Goal: Transaction & Acquisition: Purchase product/service

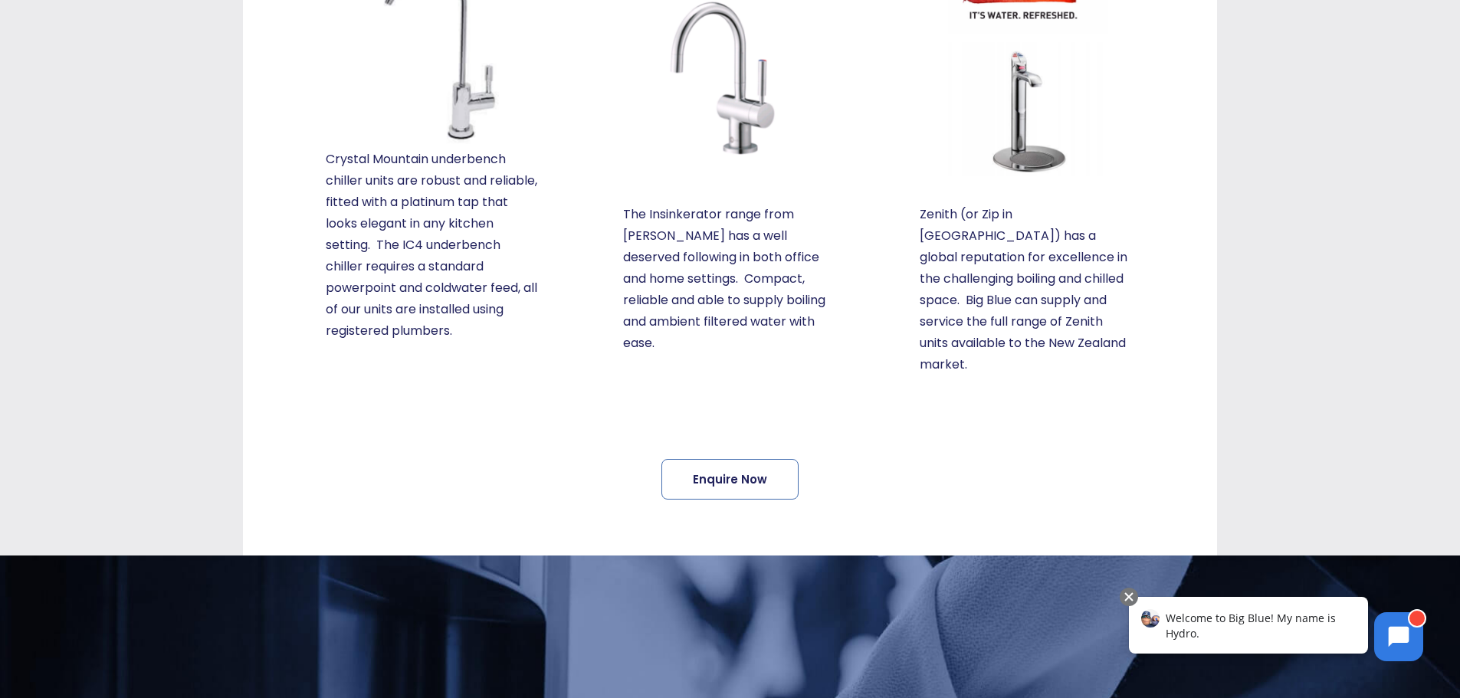
scroll to position [613, 0]
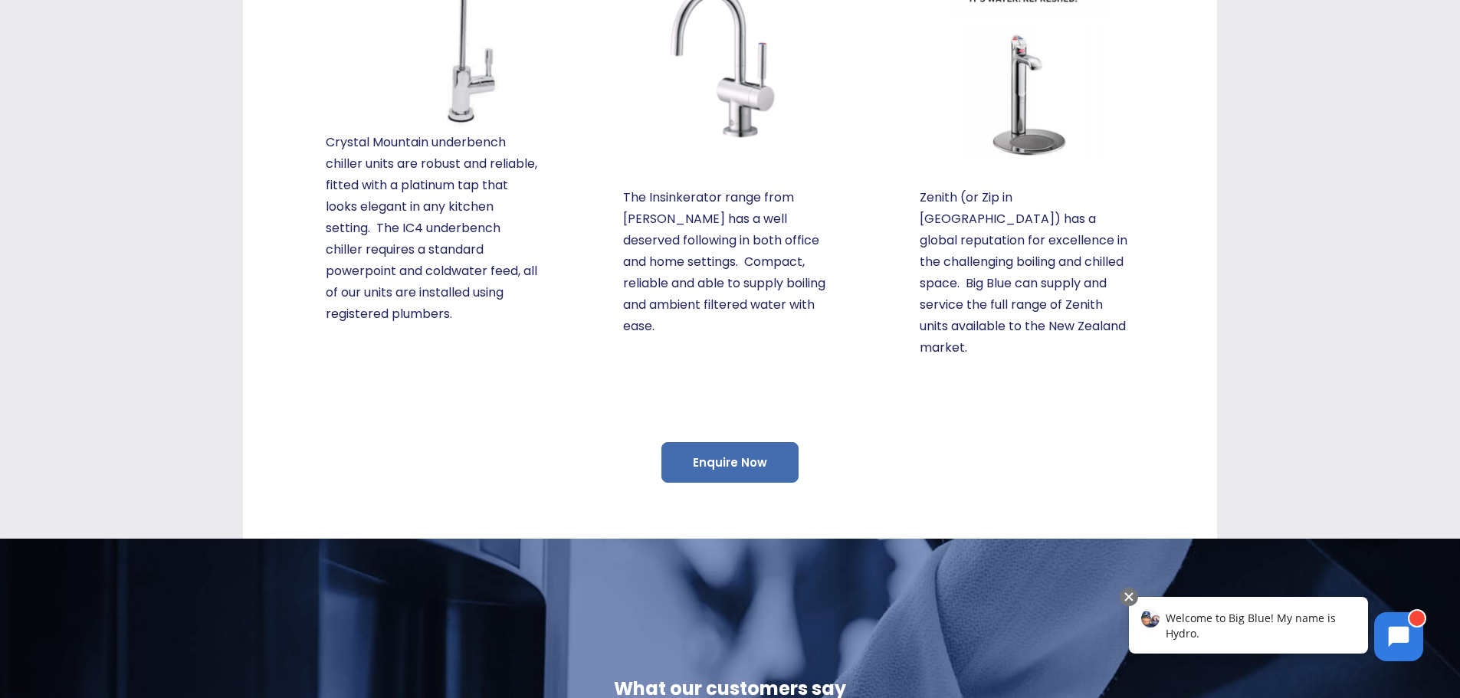
click at [728, 448] on link "Enquire Now" at bounding box center [730, 462] width 137 height 41
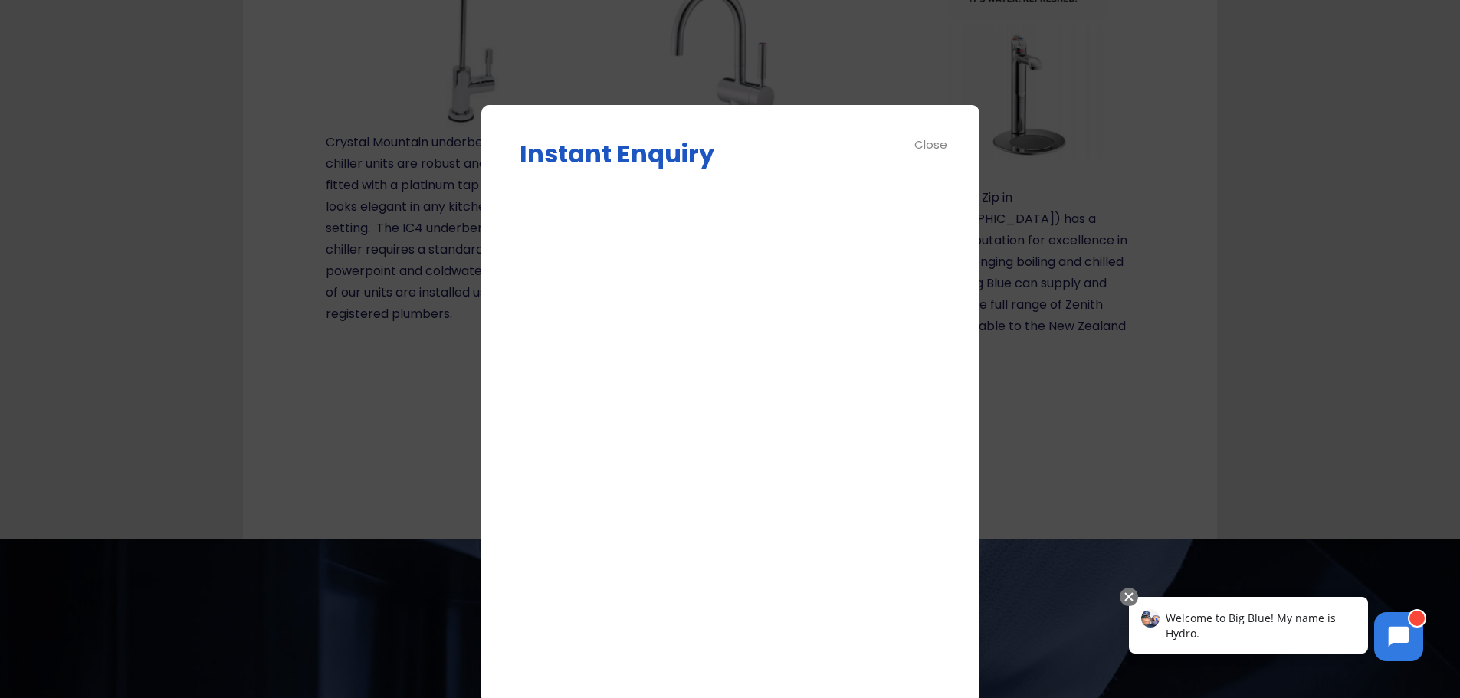
scroll to position [0, 0]
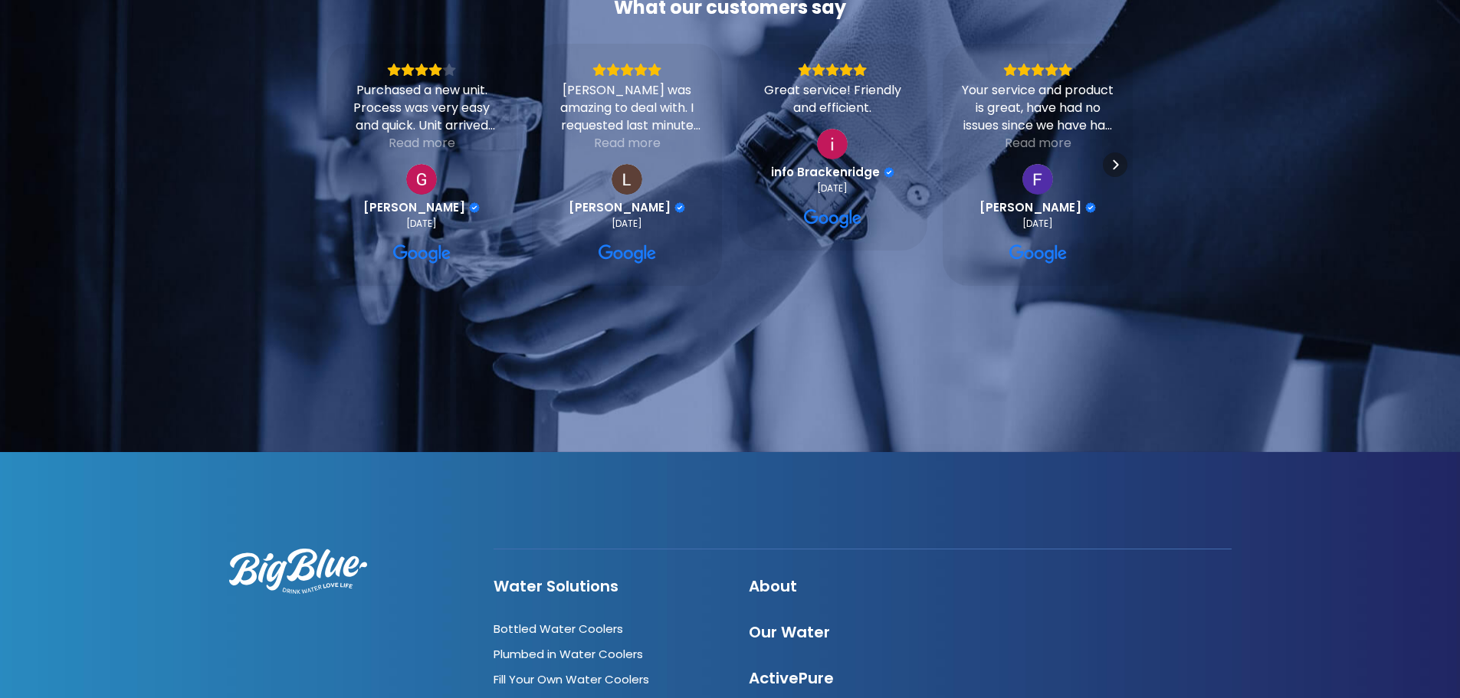
scroll to position [266, 0]
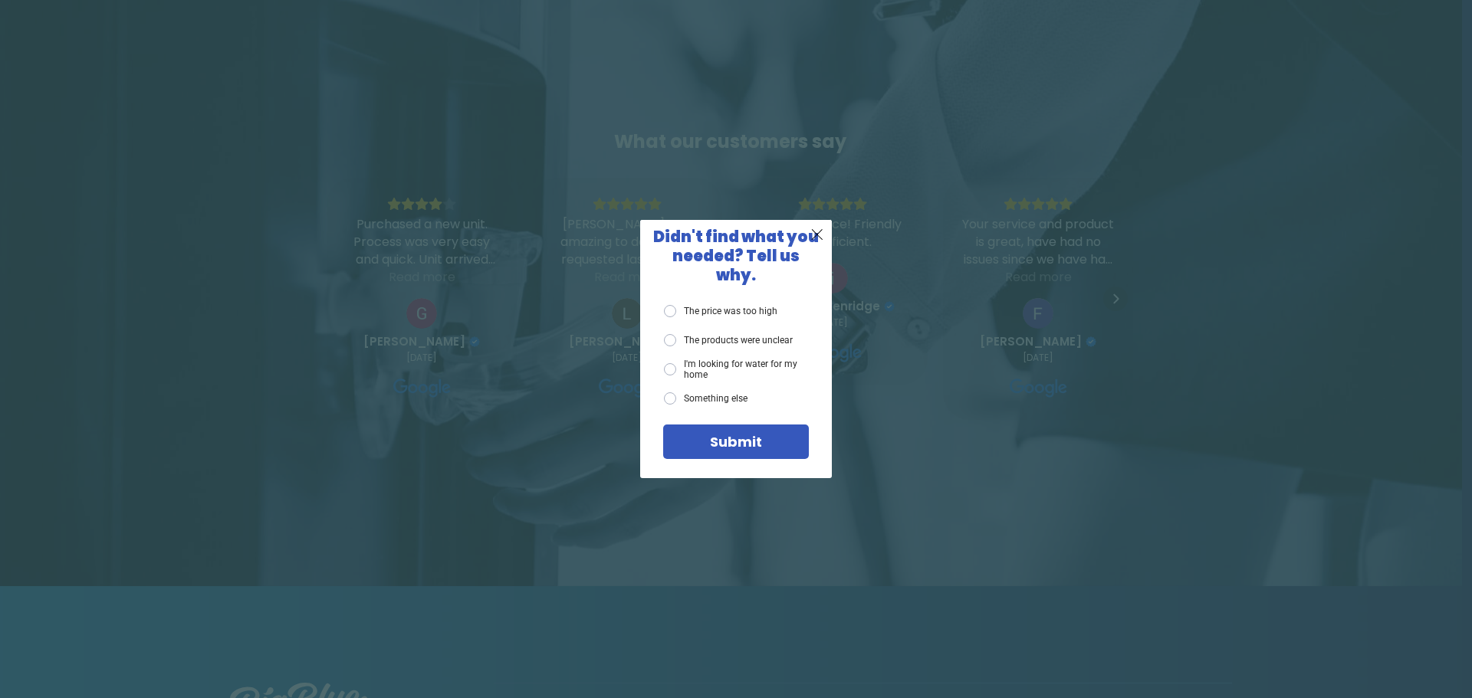
click at [665, 334] on label "The products were unclear" at bounding box center [728, 340] width 129 height 12
click at [0, 0] on input "The products were unclear" at bounding box center [0, 0] width 0 height 0
click at [726, 432] on span "Submit" at bounding box center [736, 441] width 52 height 19
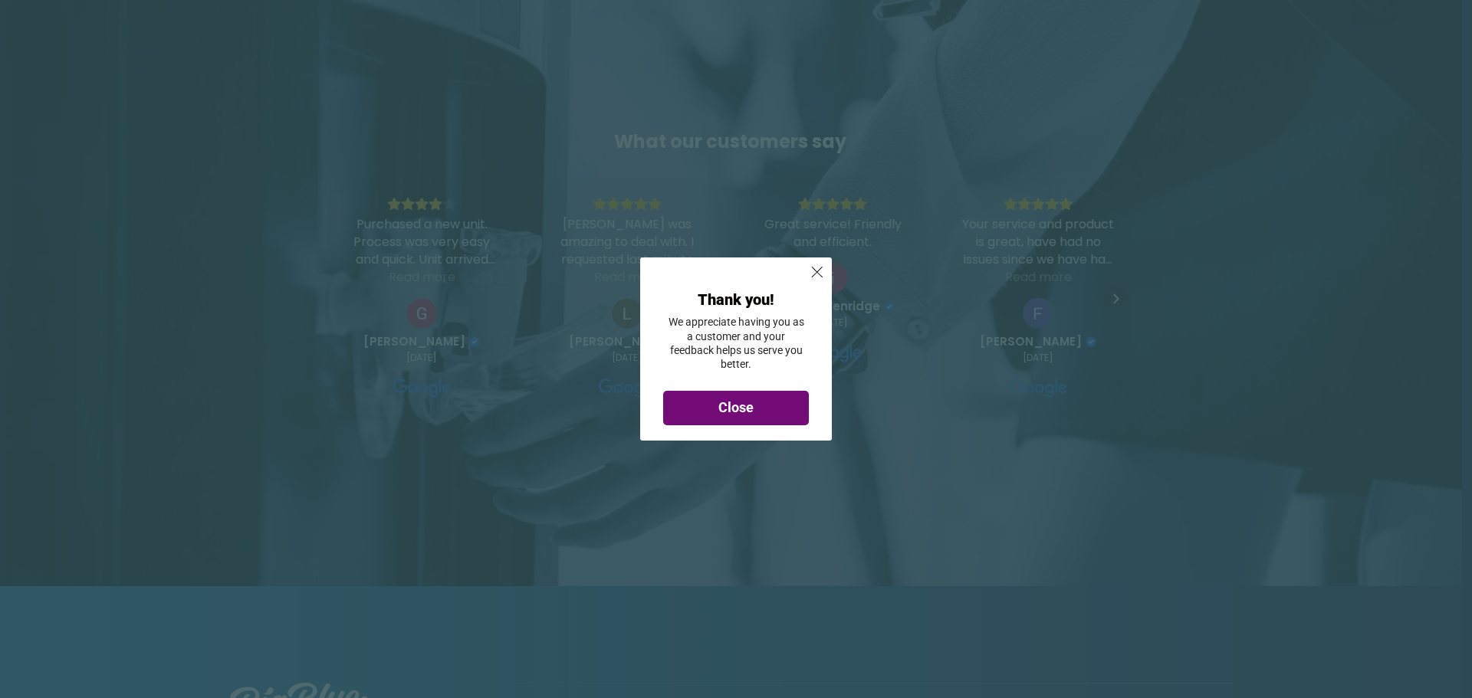
click at [760, 400] on div "Close" at bounding box center [736, 408] width 146 height 34
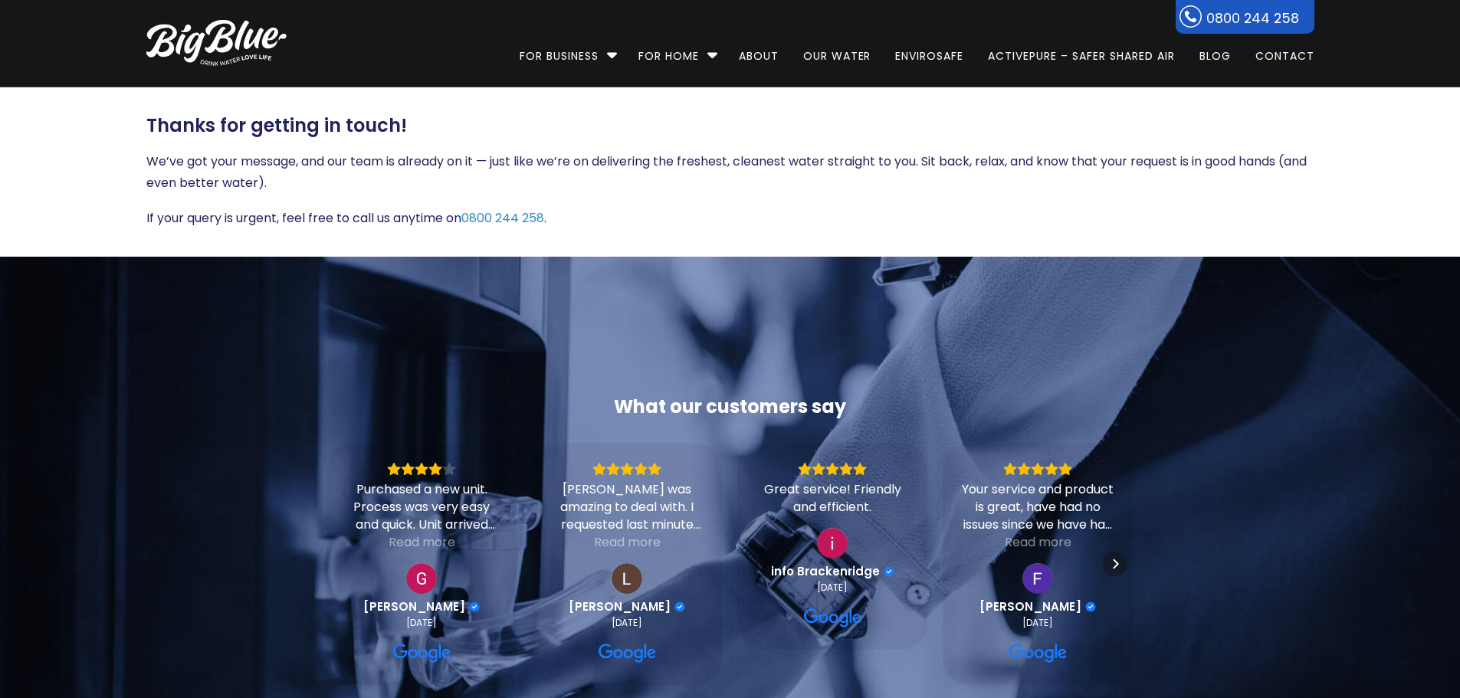
scroll to position [0, 0]
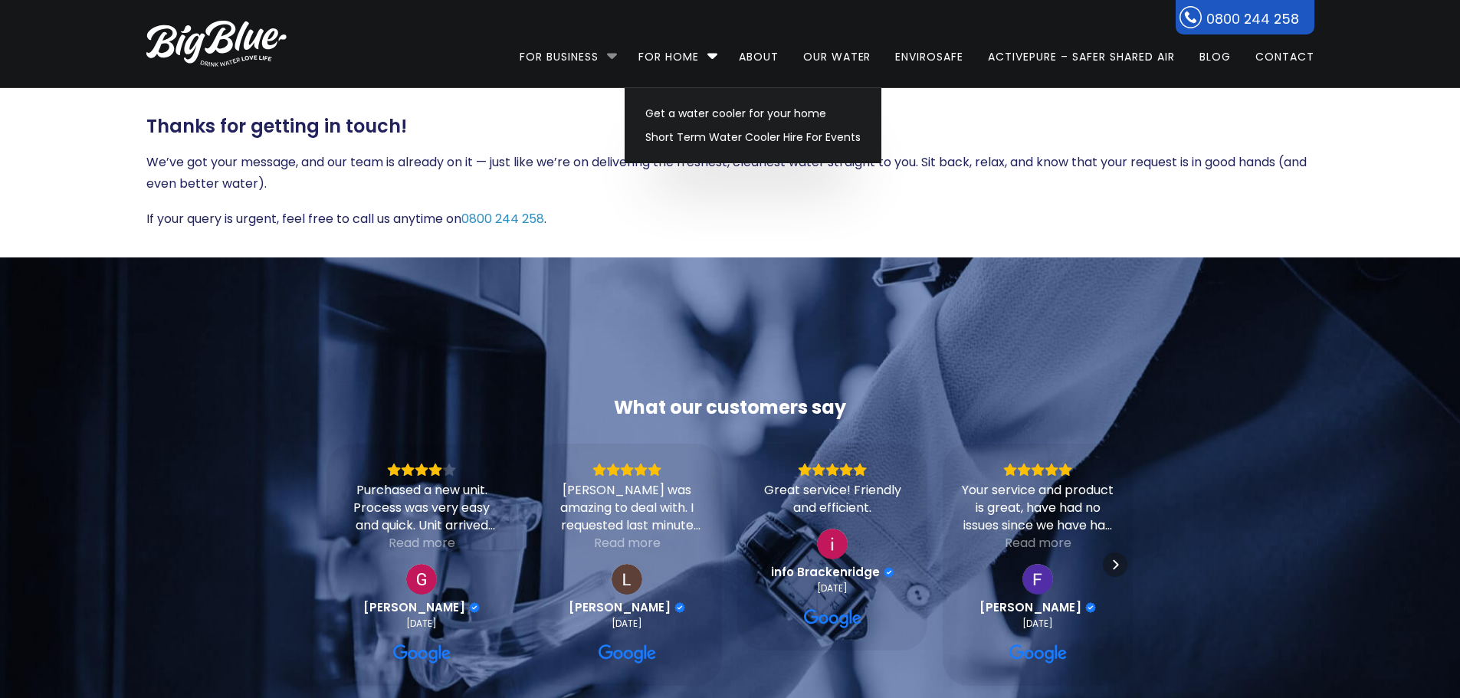
click at [608, 58] on li "For Business Bottled Water Delivery Plumbed in Water Coolers Hot & Cold Water D…" at bounding box center [572, 49] width 105 height 87
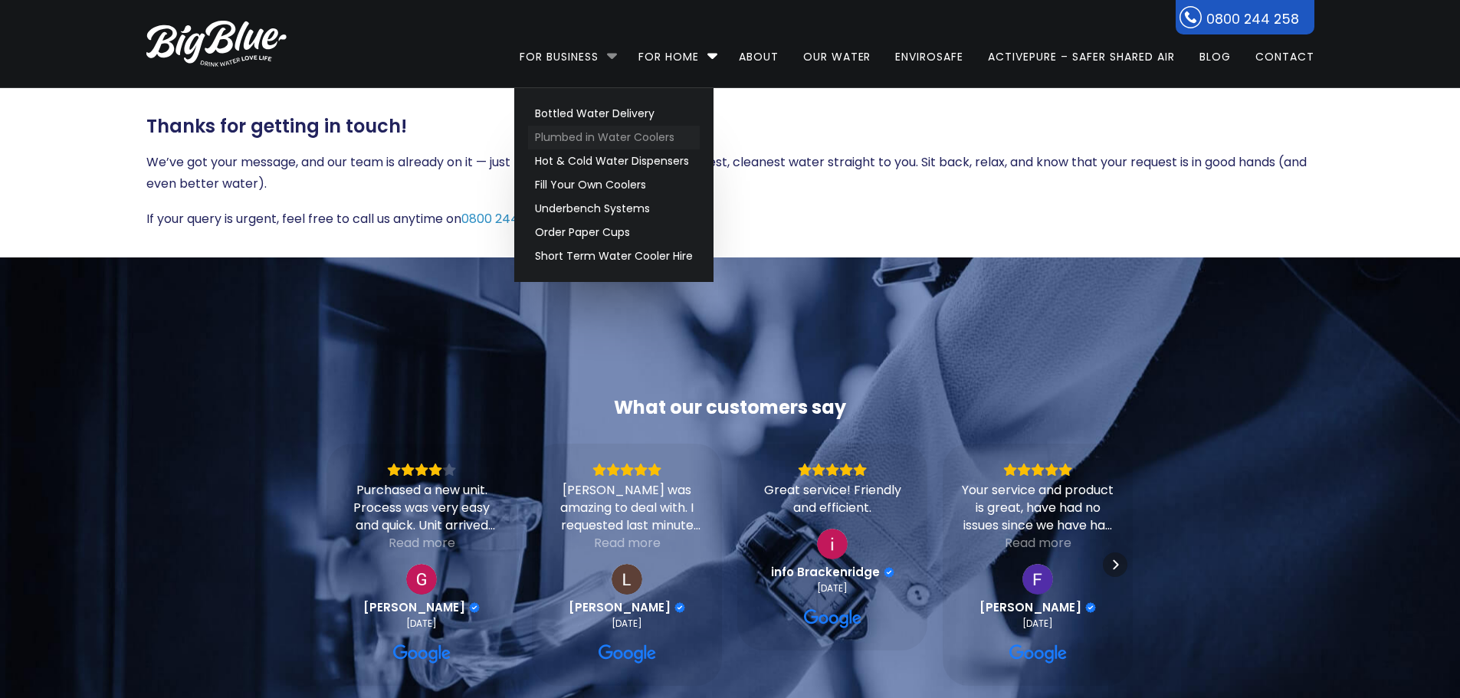
click at [579, 140] on link "Plumbed in Water Coolers" at bounding box center [614, 138] width 172 height 24
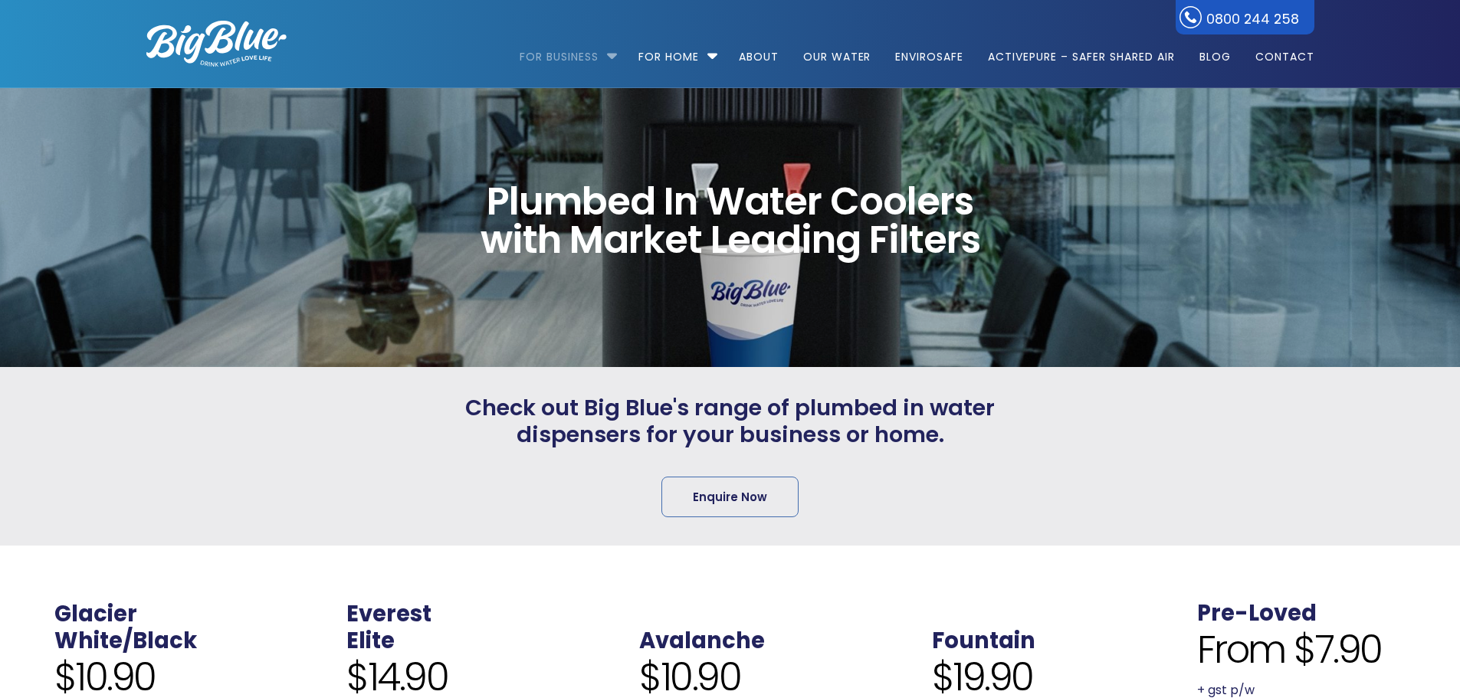
click at [609, 54] on li "For Business Bottled Water Delivery Plumbed in Water Coolers Hot & Cold Water D…" at bounding box center [572, 49] width 105 height 87
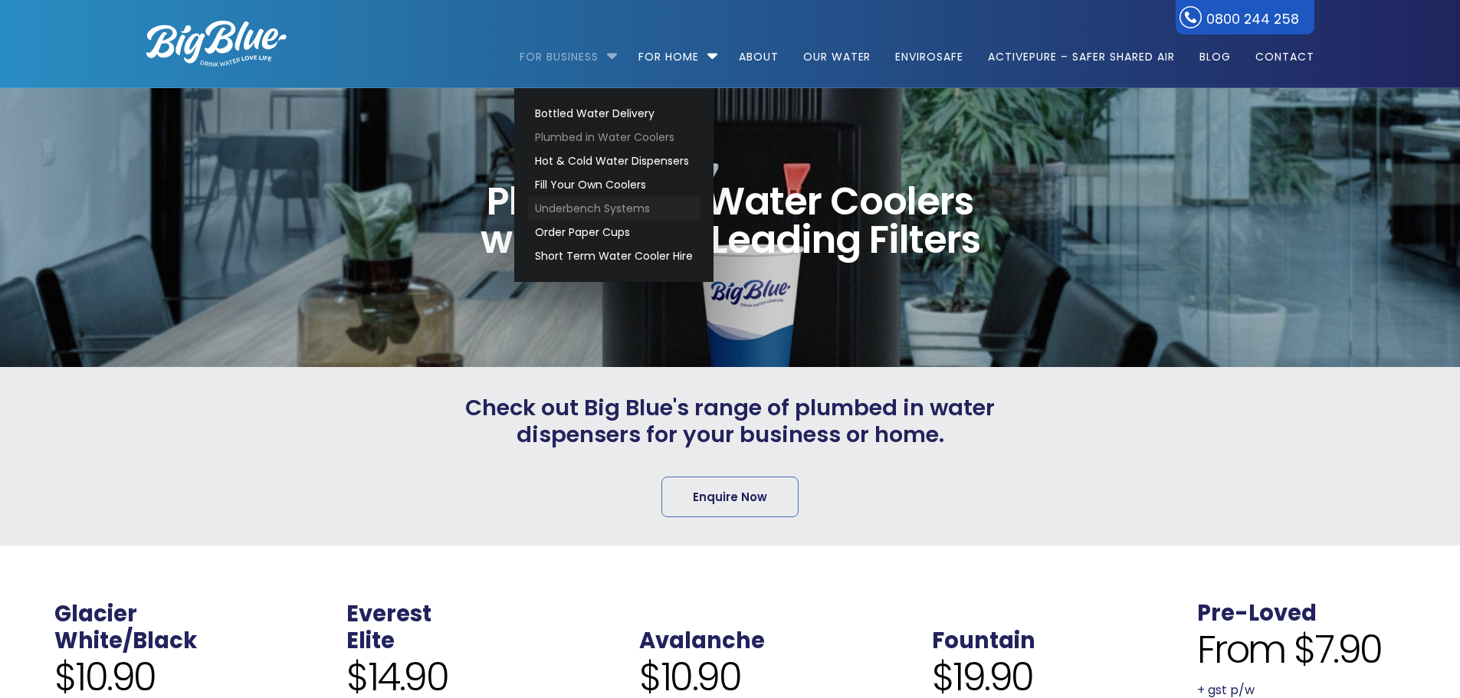
click at [580, 208] on link "Underbench Systems" at bounding box center [614, 209] width 172 height 24
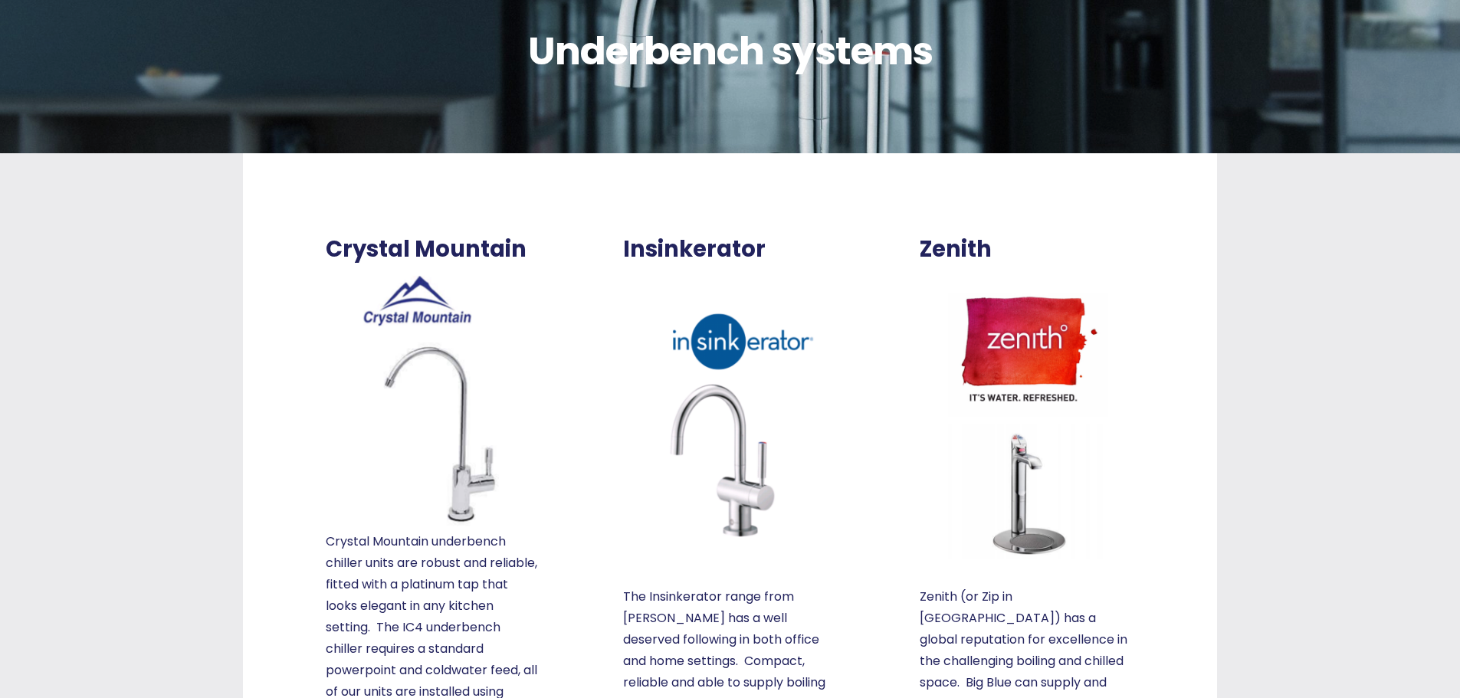
scroll to position [77, 0]
